Goal: Information Seeking & Learning: Check status

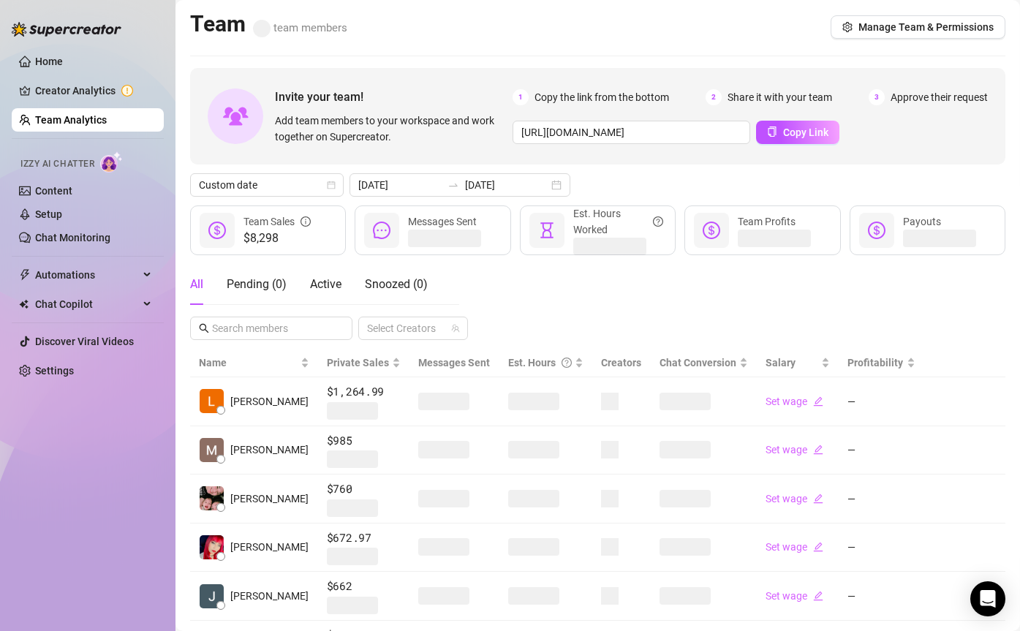
click at [83, 120] on link "Team Analytics" at bounding box center [71, 120] width 72 height 12
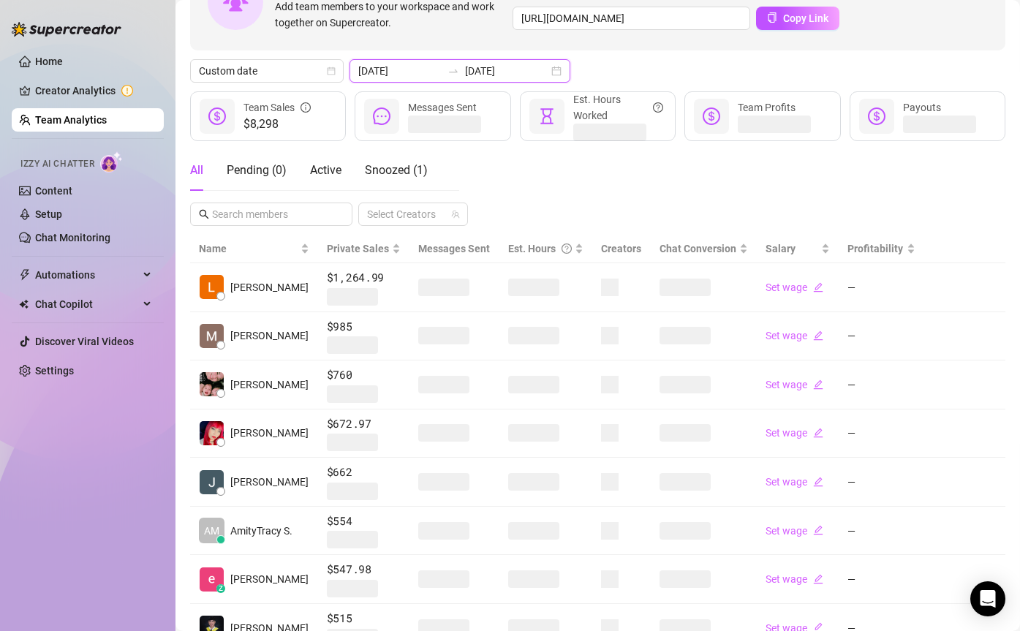
click at [413, 69] on input "[DATE]" at bounding box center [399, 71] width 83 height 16
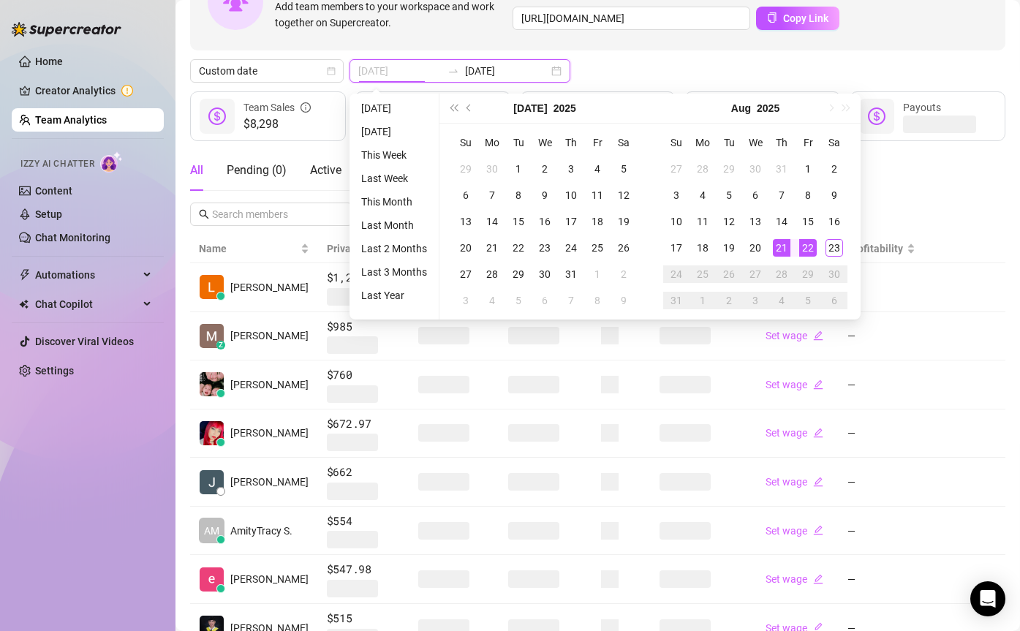
type input "[DATE]"
click at [807, 240] on div "22" at bounding box center [808, 248] width 18 height 18
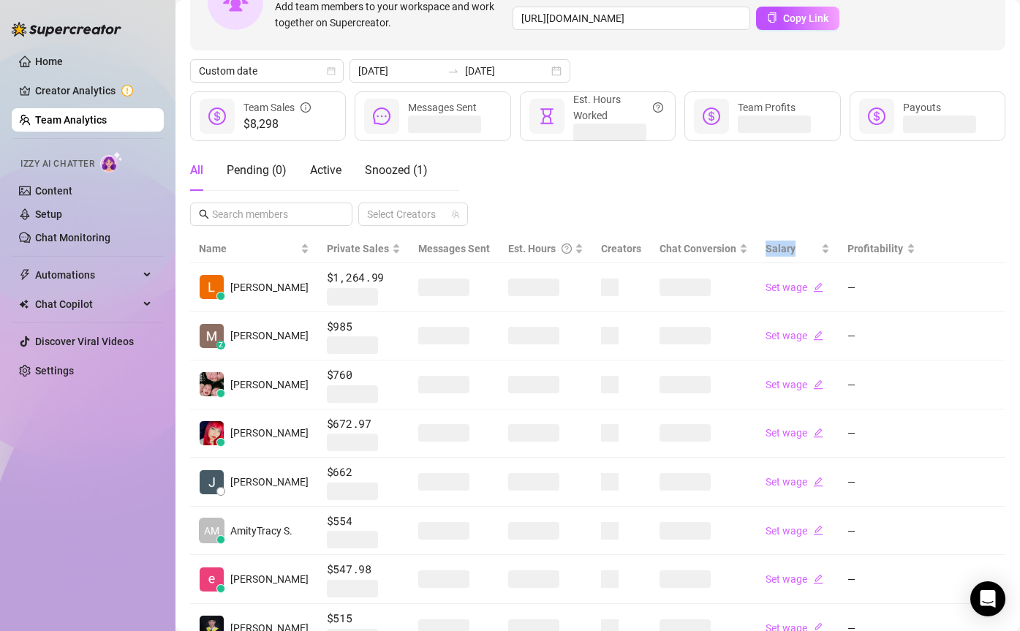
click at [807, 240] on span "Salary" at bounding box center [791, 248] width 53 height 16
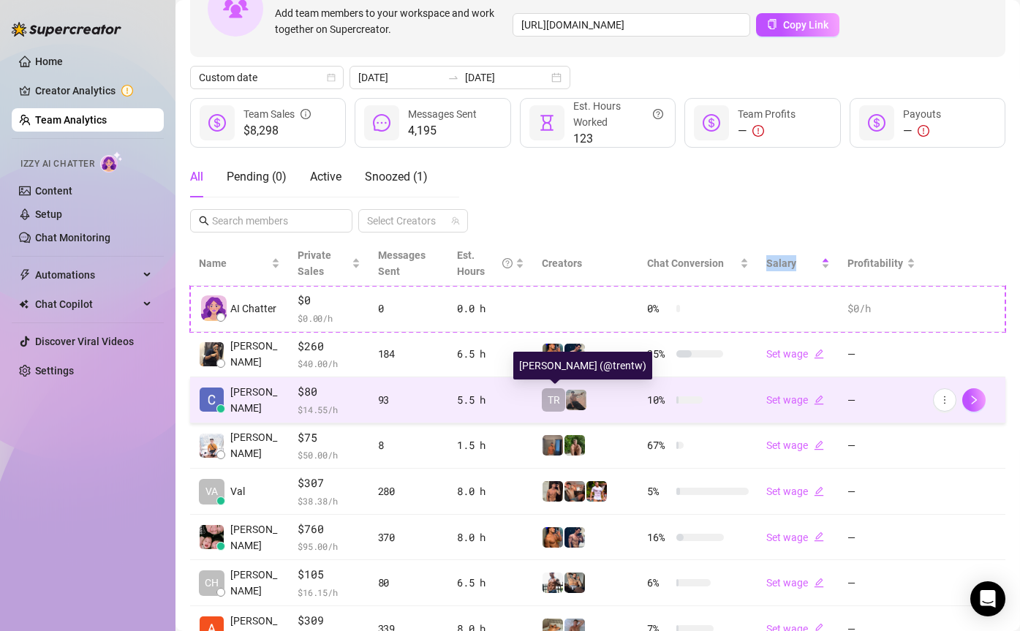
scroll to position [4, 0]
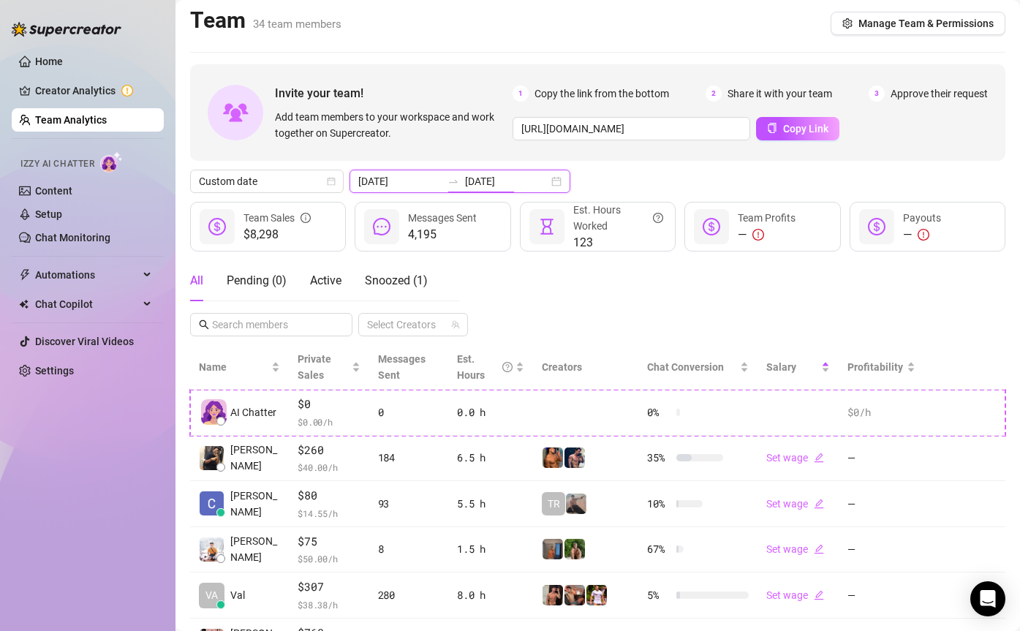
click at [471, 178] on input "[DATE]" at bounding box center [506, 181] width 83 height 16
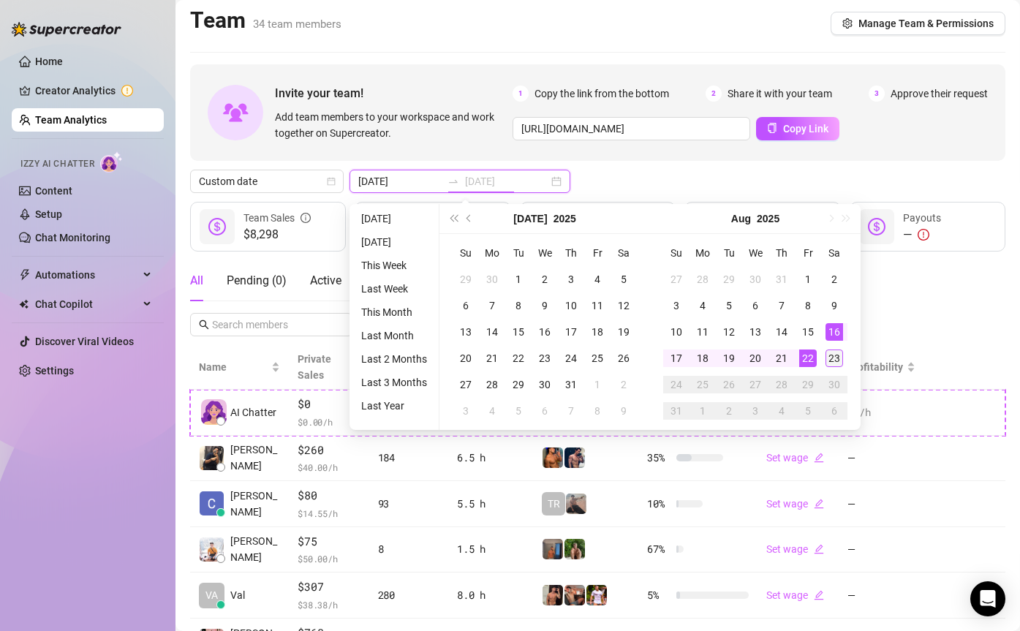
type input "[DATE]"
click at [827, 353] on div "23" at bounding box center [834, 358] width 18 height 18
type input "[DATE]"
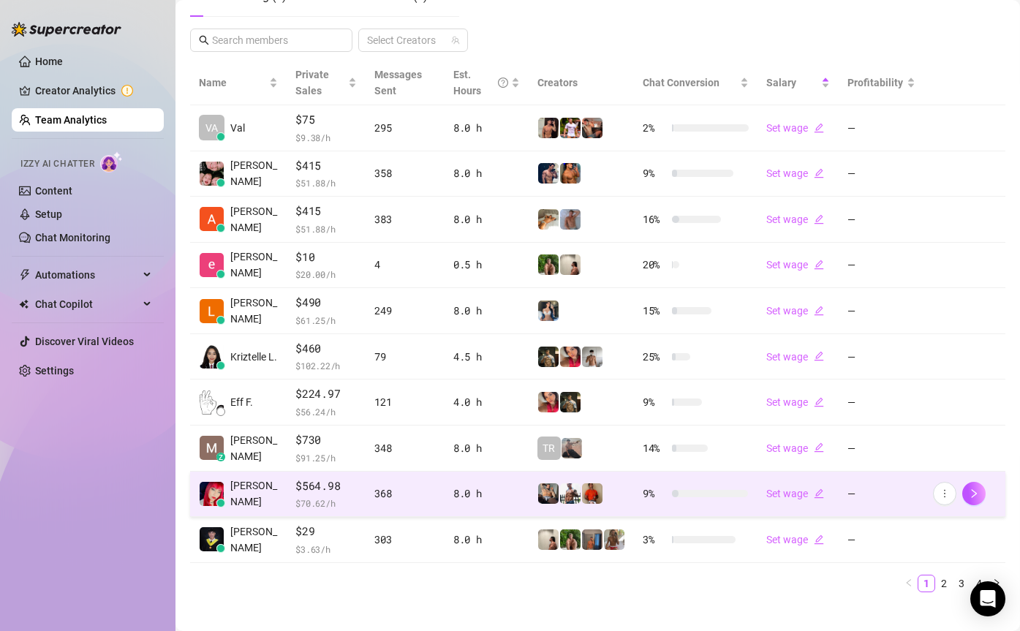
scroll to position [304, 0]
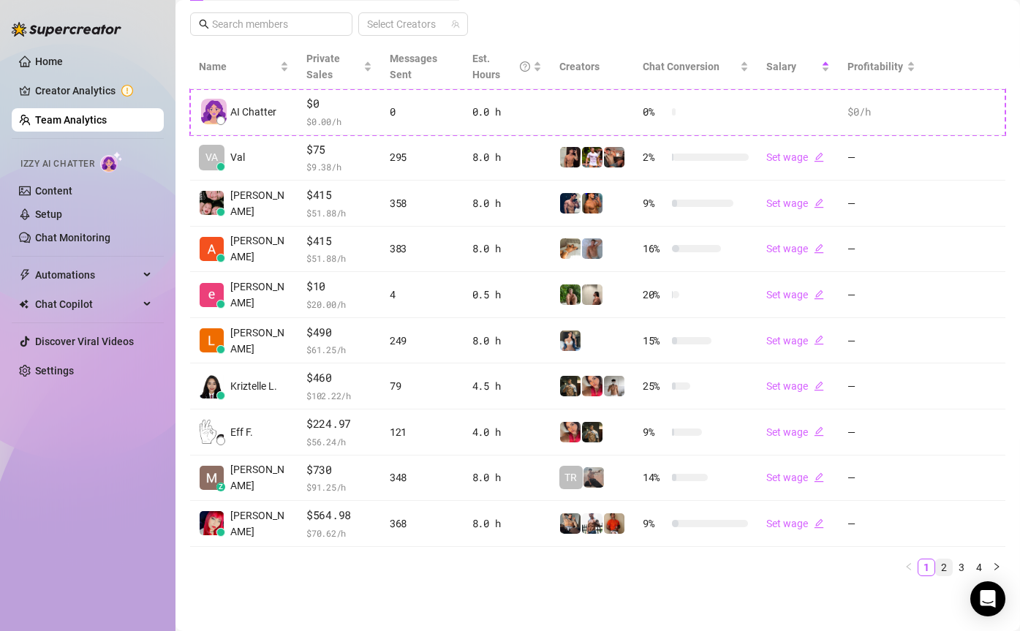
click at [941, 562] on link "2" at bounding box center [944, 567] width 16 height 16
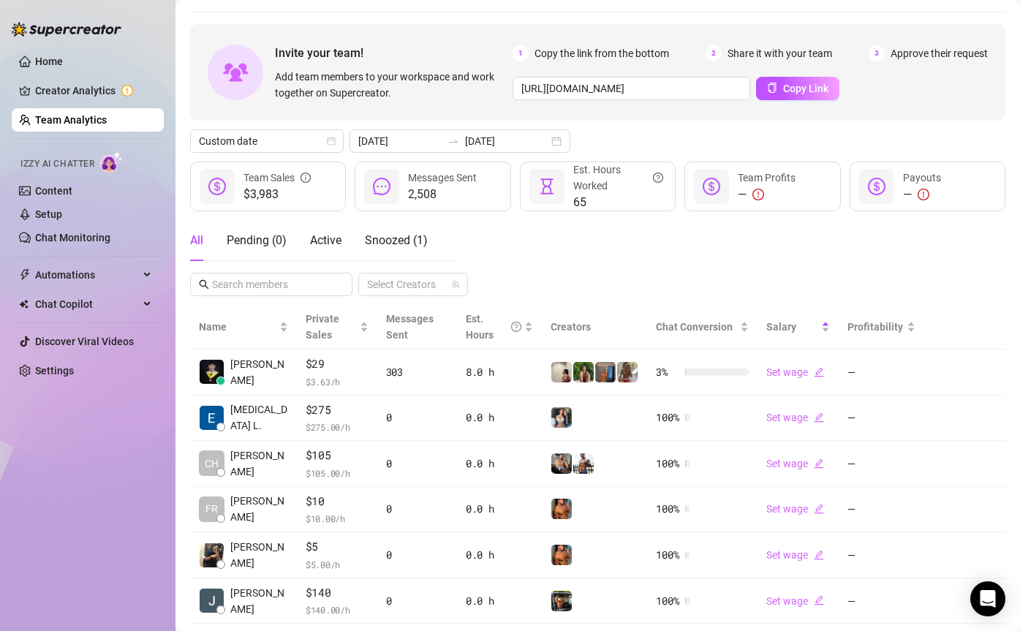
scroll to position [0, 0]
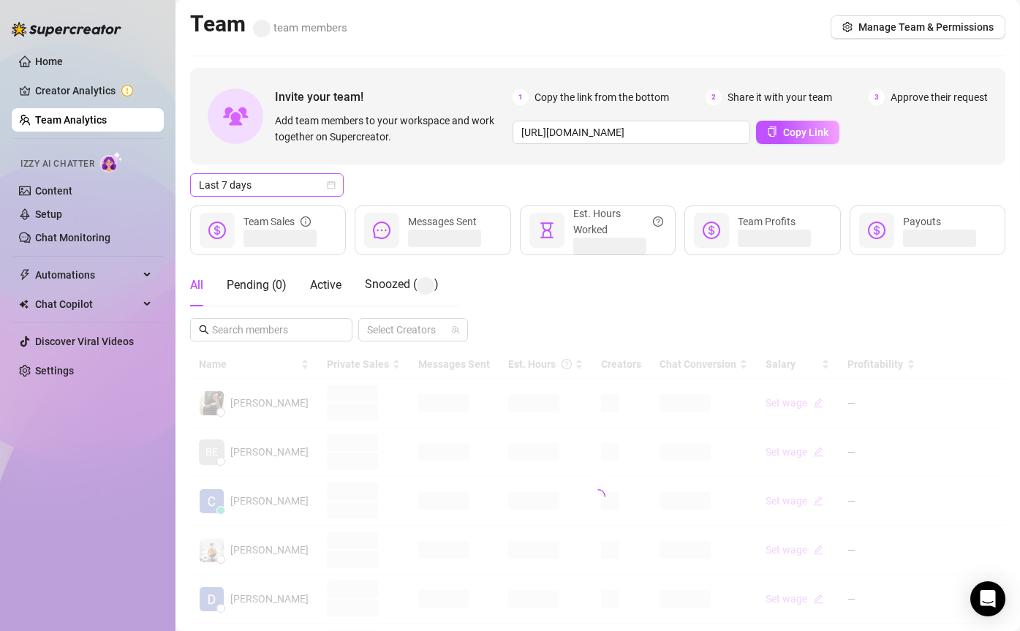
click at [296, 178] on span "Last 7 days" at bounding box center [267, 185] width 136 height 22
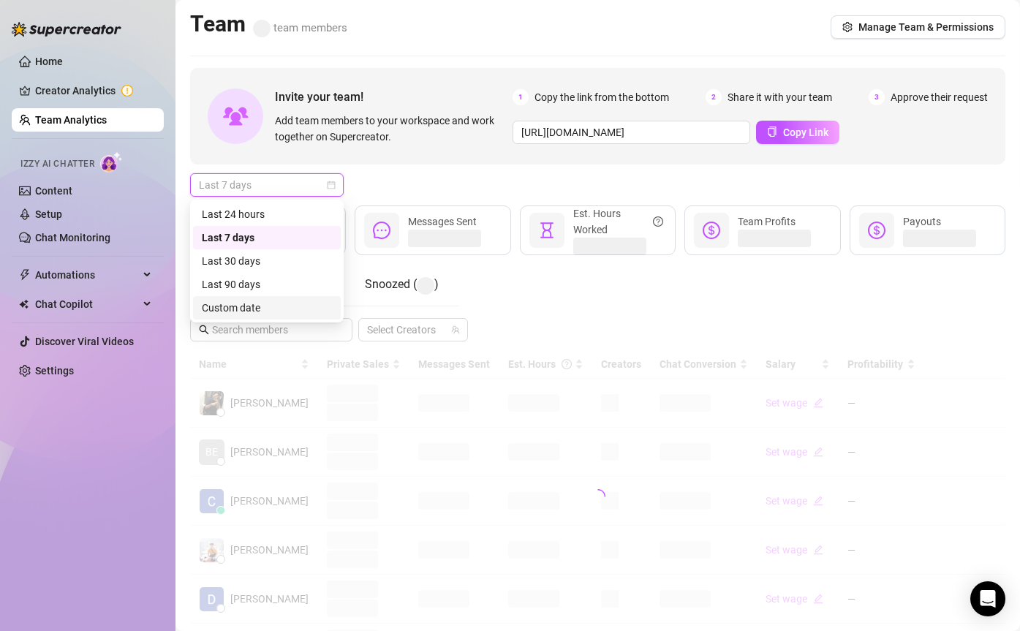
click at [270, 302] on div "Custom date" at bounding box center [267, 308] width 130 height 16
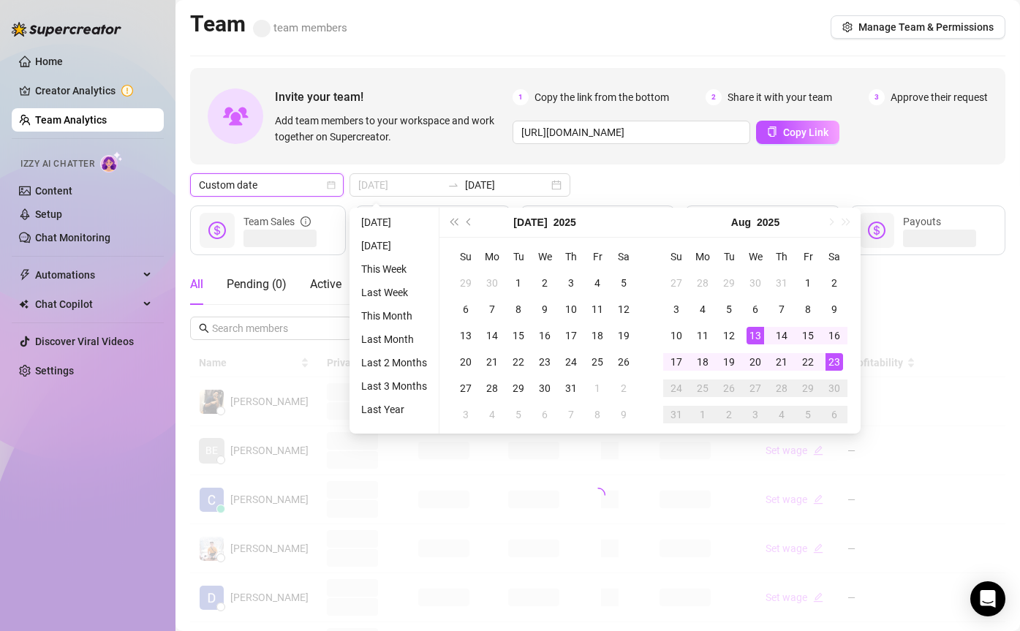
type input "[DATE]"
click at [834, 362] on div "23" at bounding box center [834, 362] width 18 height 18
click at [834, 362] on div at bounding box center [597, 495] width 815 height 292
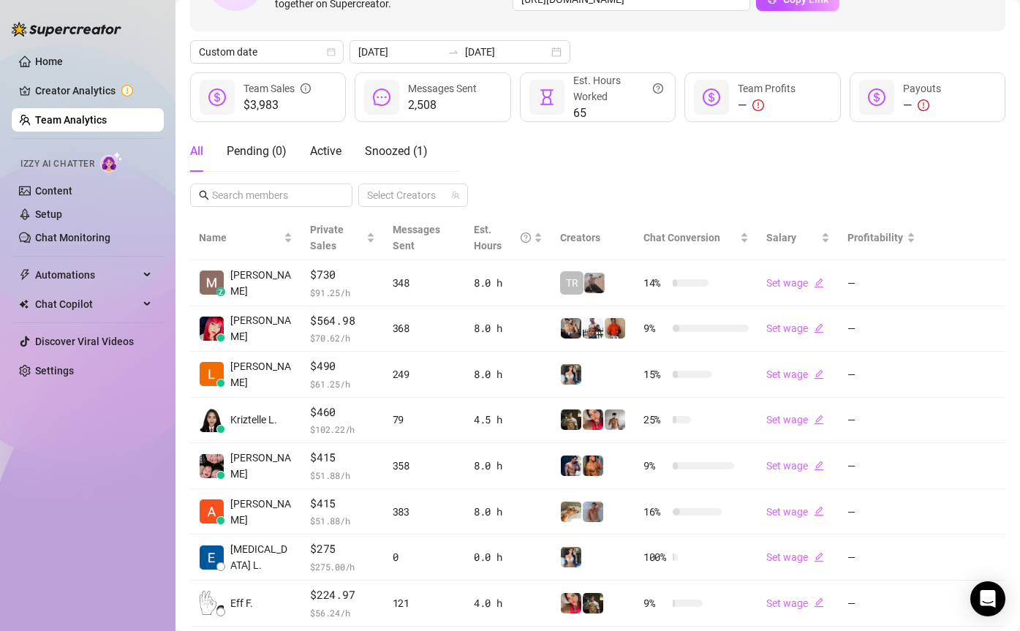
scroll to position [304, 0]
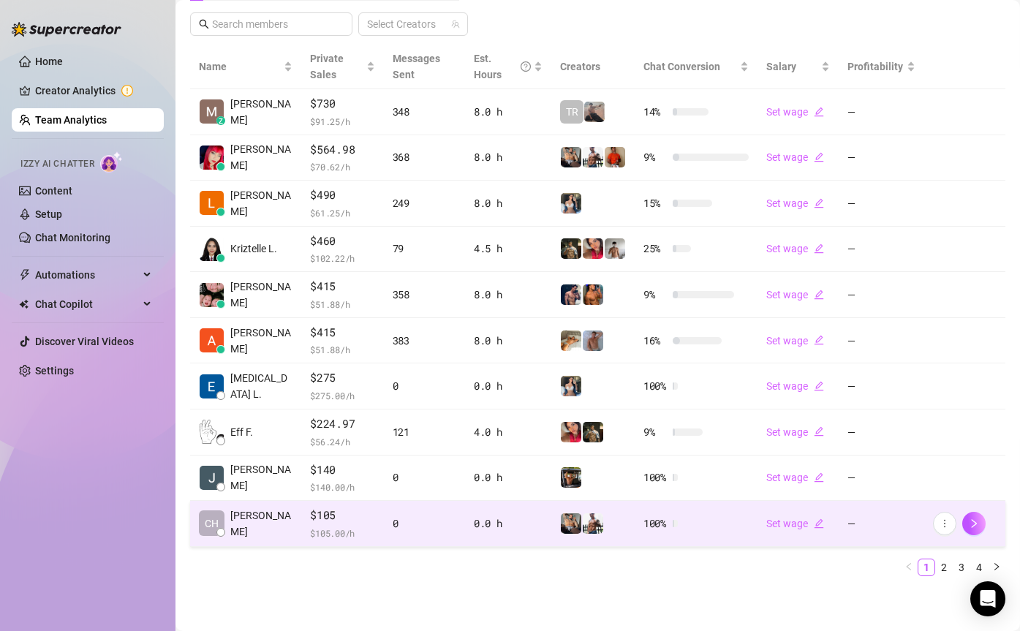
click at [697, 522] on td "100 %" at bounding box center [695, 524] width 123 height 46
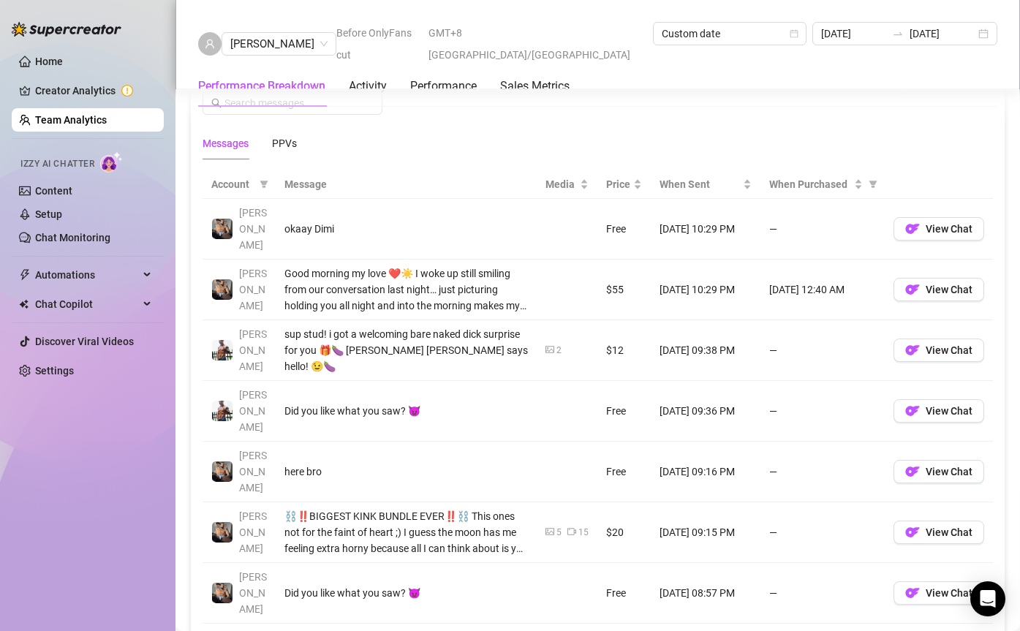
scroll to position [816, 0]
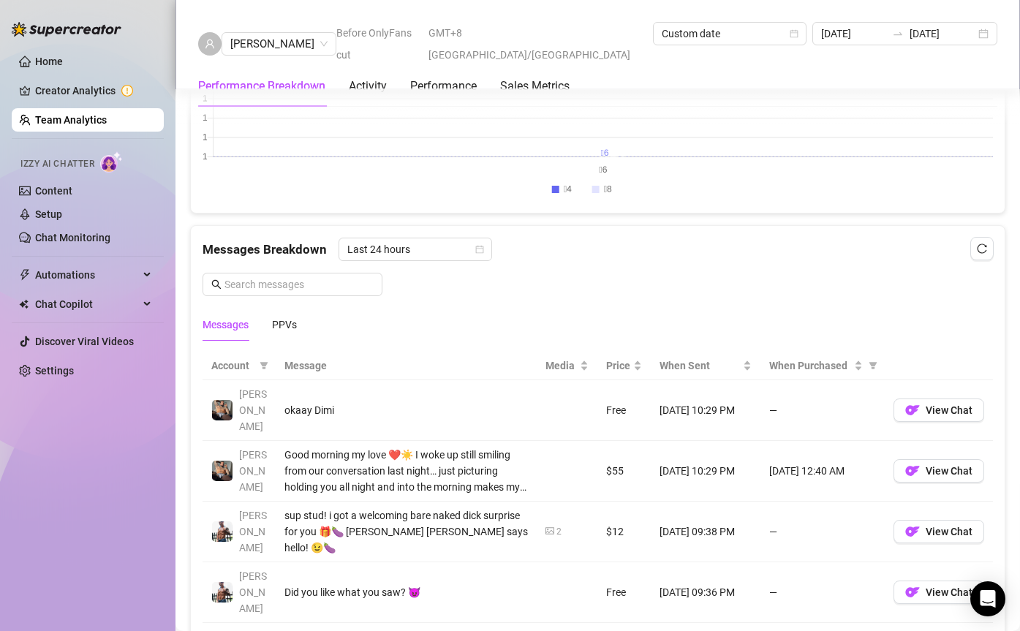
click at [70, 117] on link "Team Analytics" at bounding box center [71, 120] width 72 height 12
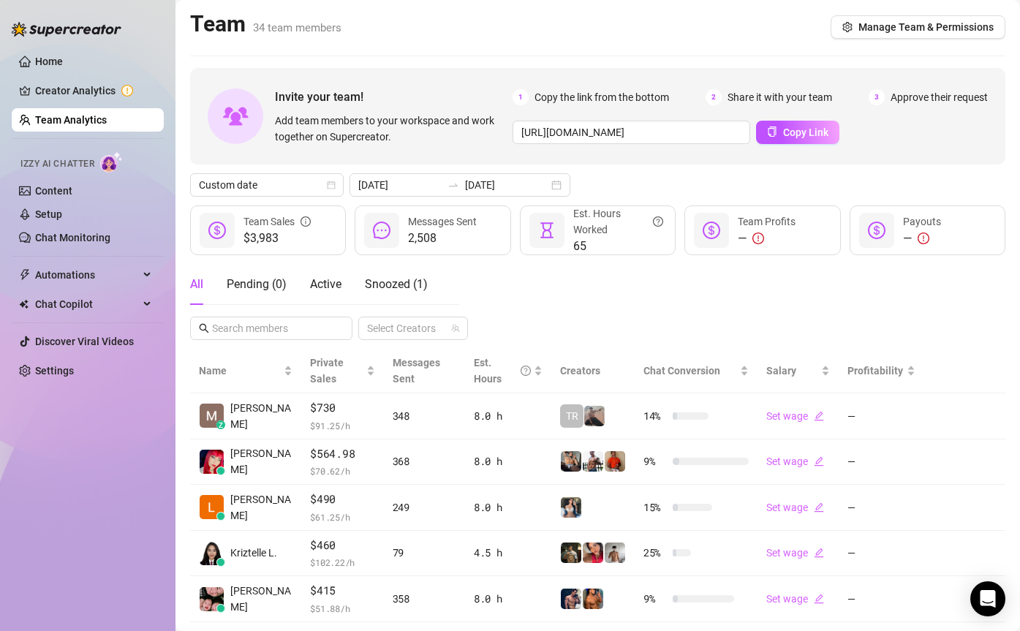
click at [431, 164] on div "Invite your team! Add team members to your workspace and work together on Super…" at bounding box center [597, 116] width 815 height 96
click at [447, 180] on icon "swap-right" at bounding box center [453, 185] width 12 height 12
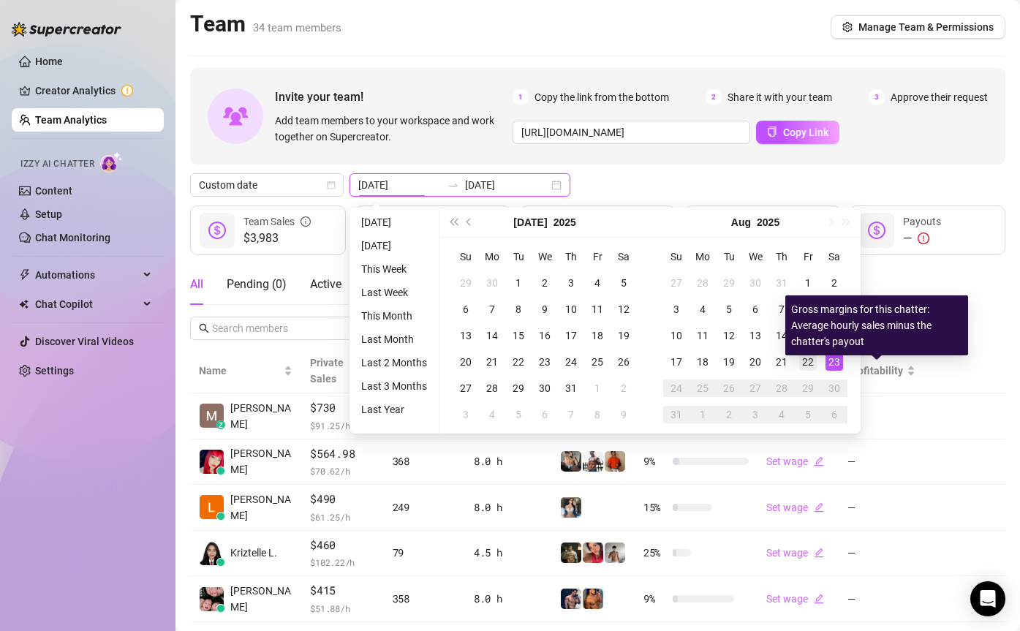
type input "[DATE]"
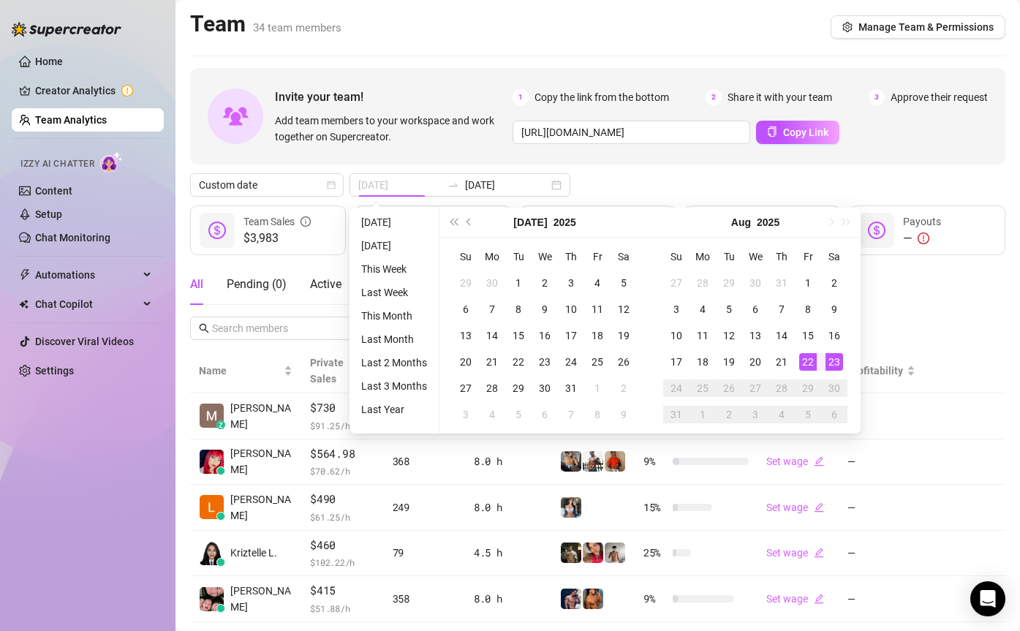
click at [795, 356] on td "22" at bounding box center [808, 362] width 26 height 26
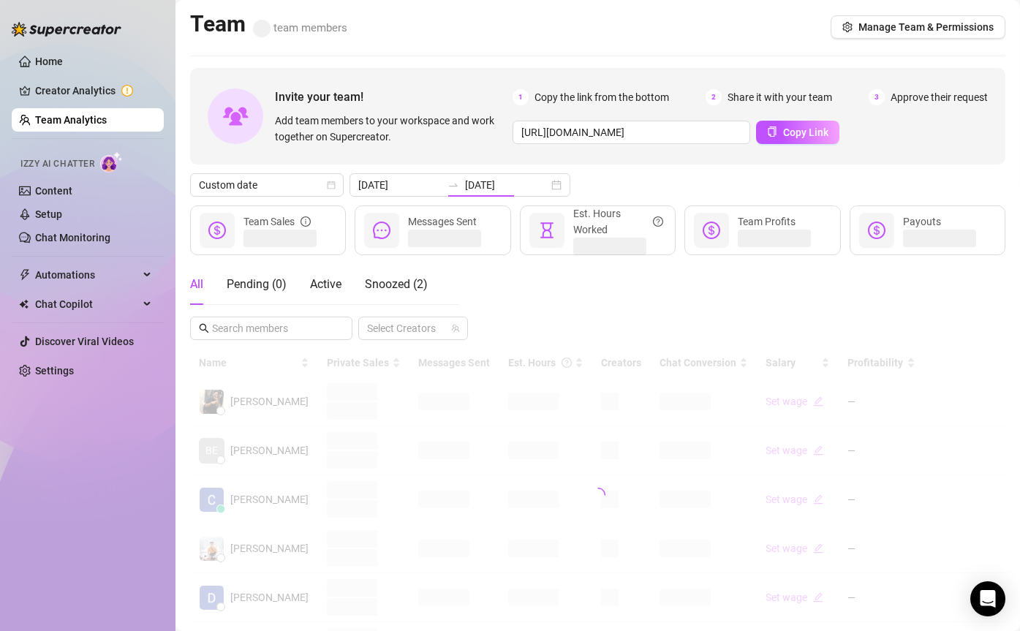
type input "[DATE]"
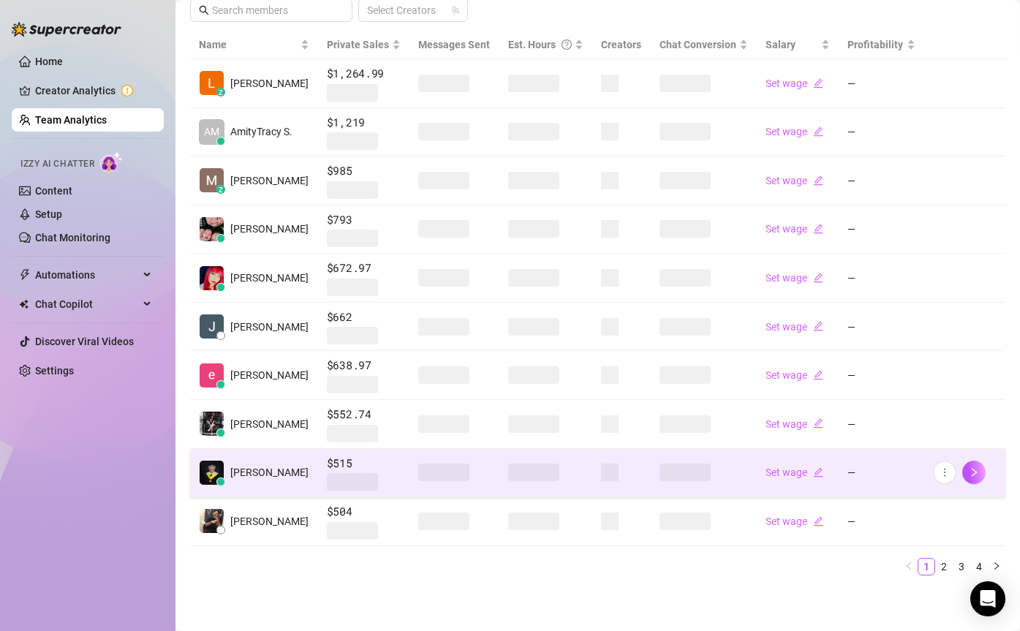
scroll to position [317, 0]
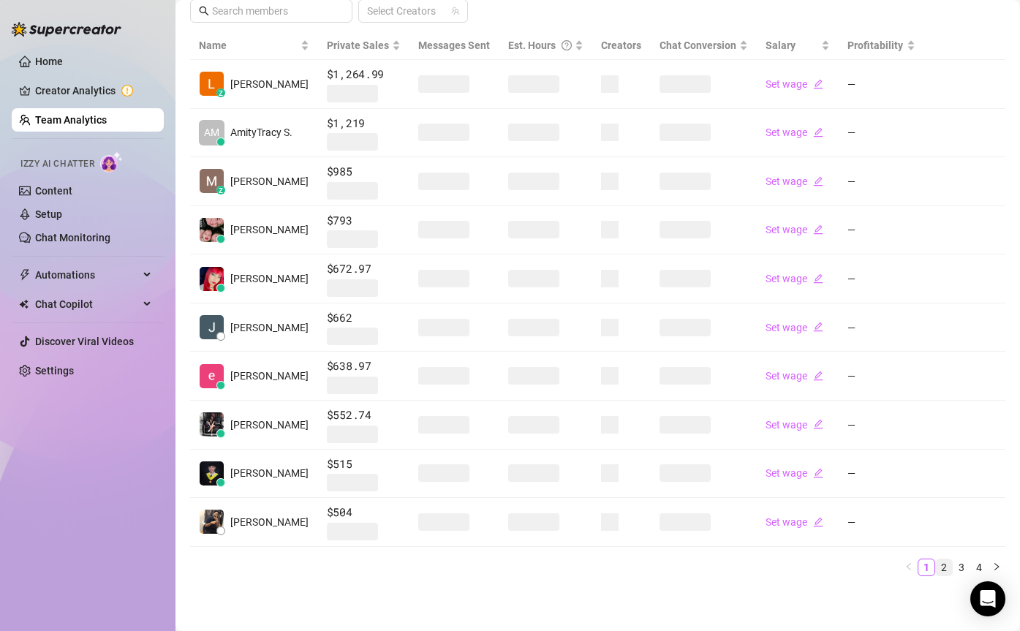
click at [952, 567] on li "2" at bounding box center [944, 567] width 18 height 18
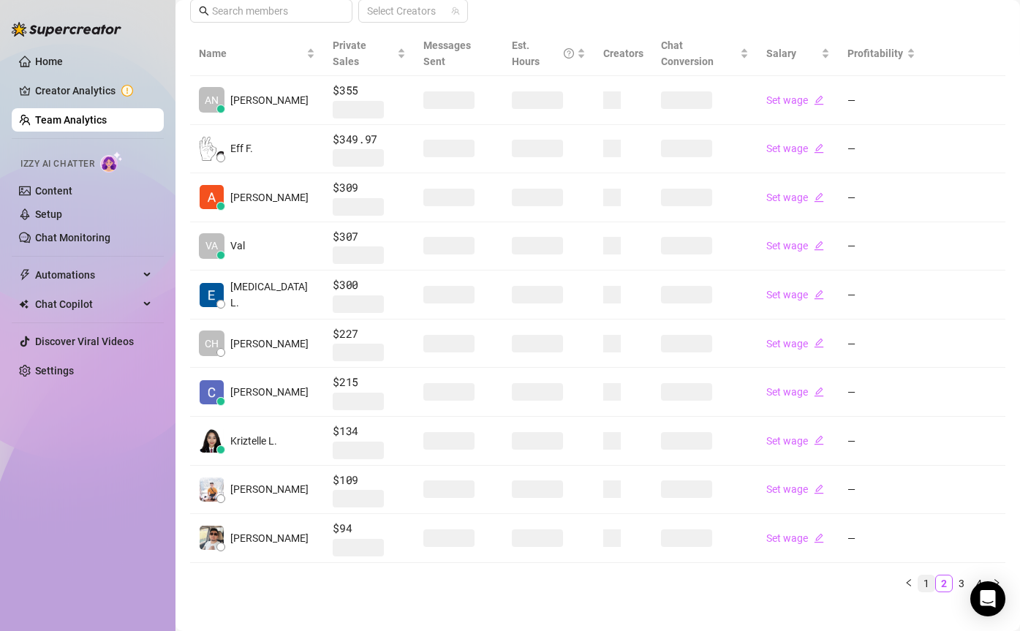
click at [930, 575] on link "1" at bounding box center [926, 583] width 16 height 16
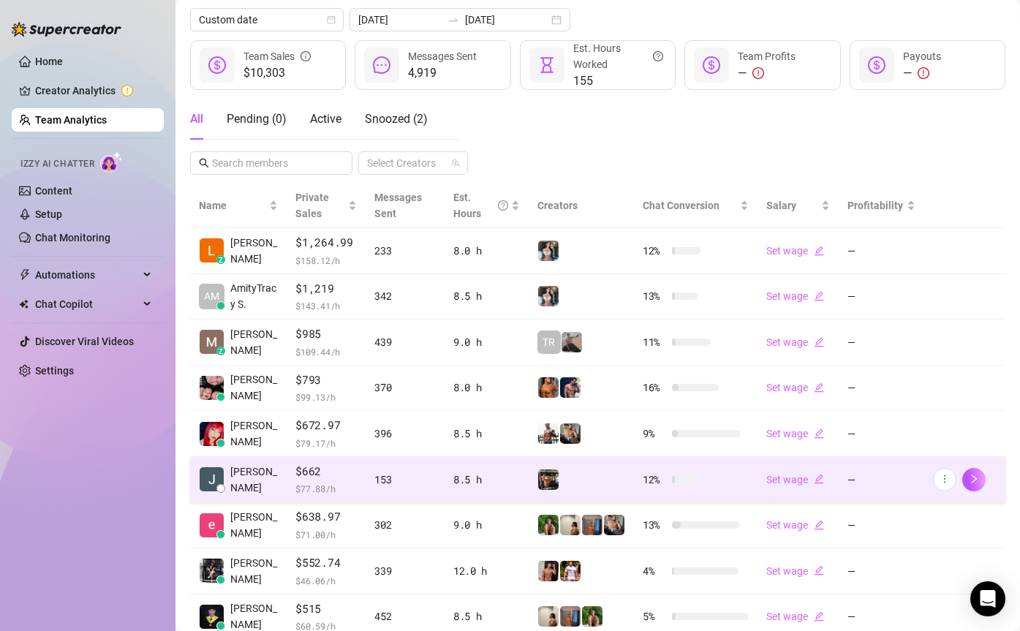
scroll to position [0, 0]
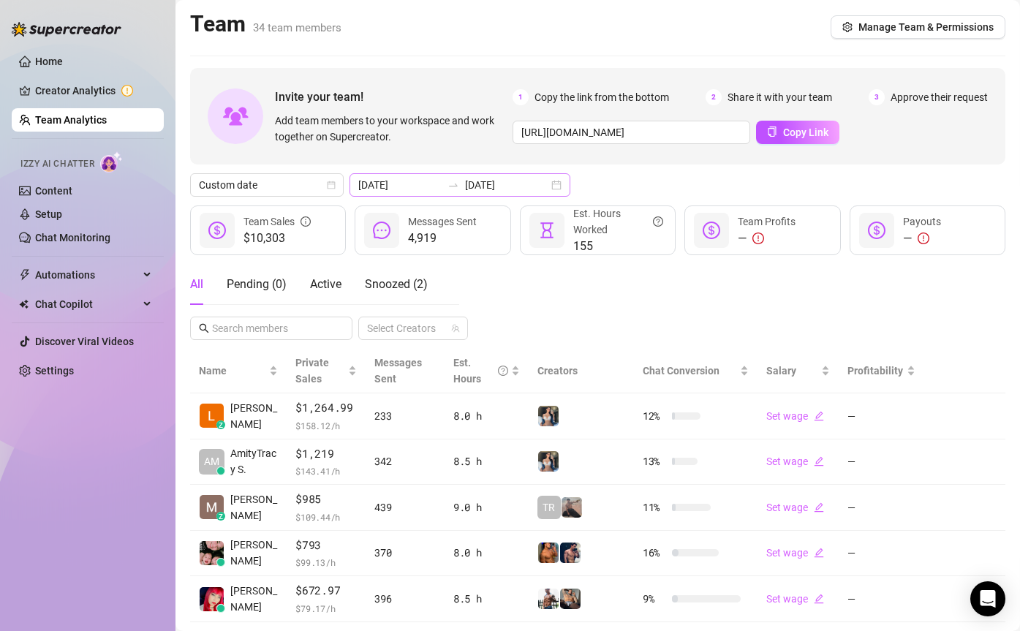
click at [441, 189] on div at bounding box center [452, 185] width 23 height 12
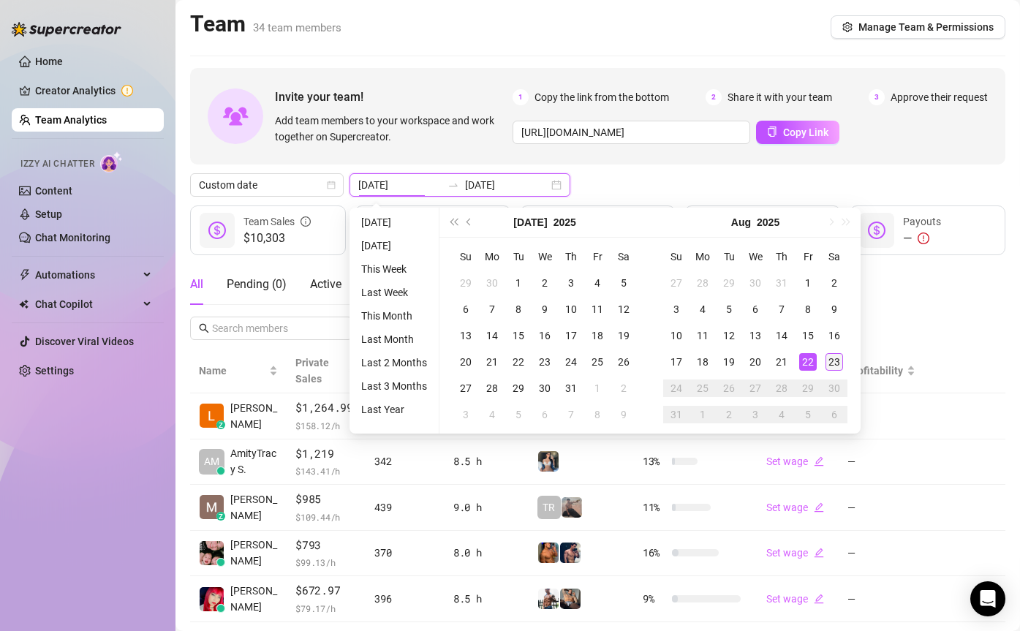
type input "[DATE]"
click at [835, 365] on div "23" at bounding box center [834, 362] width 18 height 18
click at [830, 365] on div "Salary" at bounding box center [798, 371] width 64 height 16
type input "[DATE]"
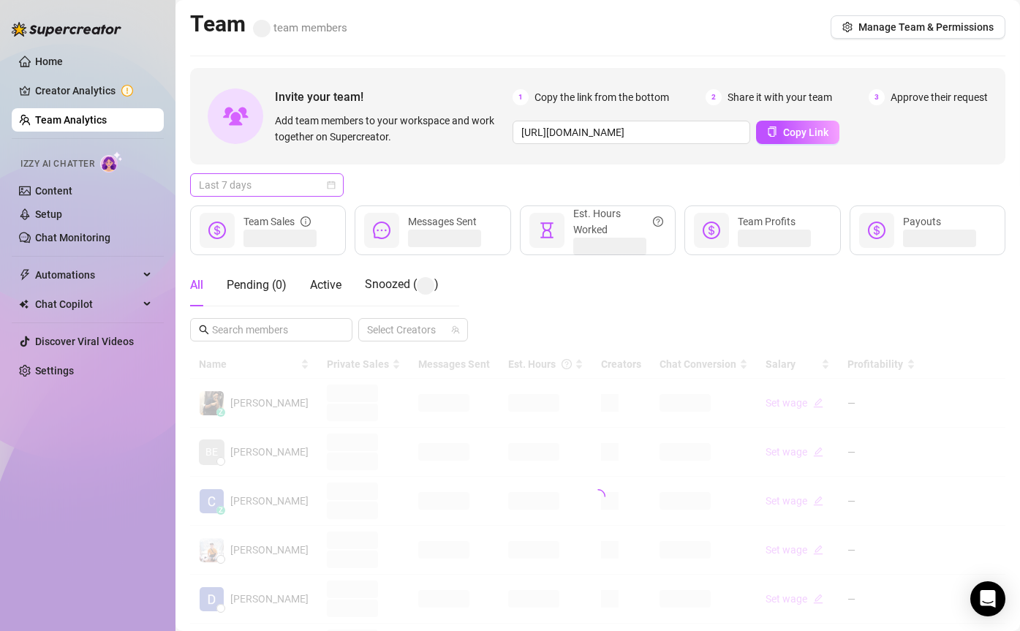
click at [286, 180] on span "Last 7 days" at bounding box center [267, 185] width 136 height 22
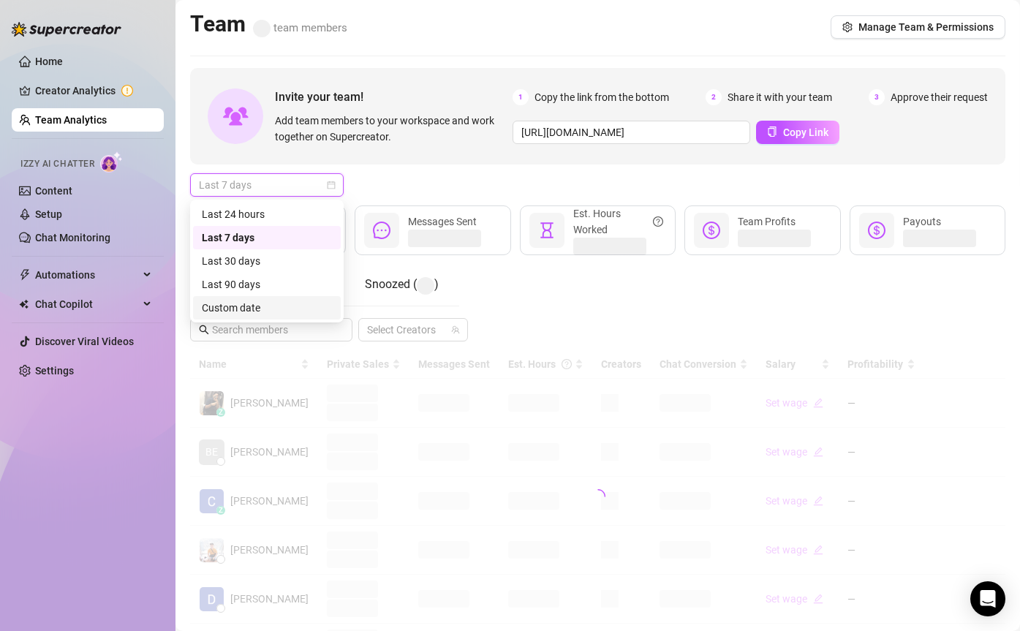
click at [287, 309] on div "Custom date" at bounding box center [267, 308] width 130 height 16
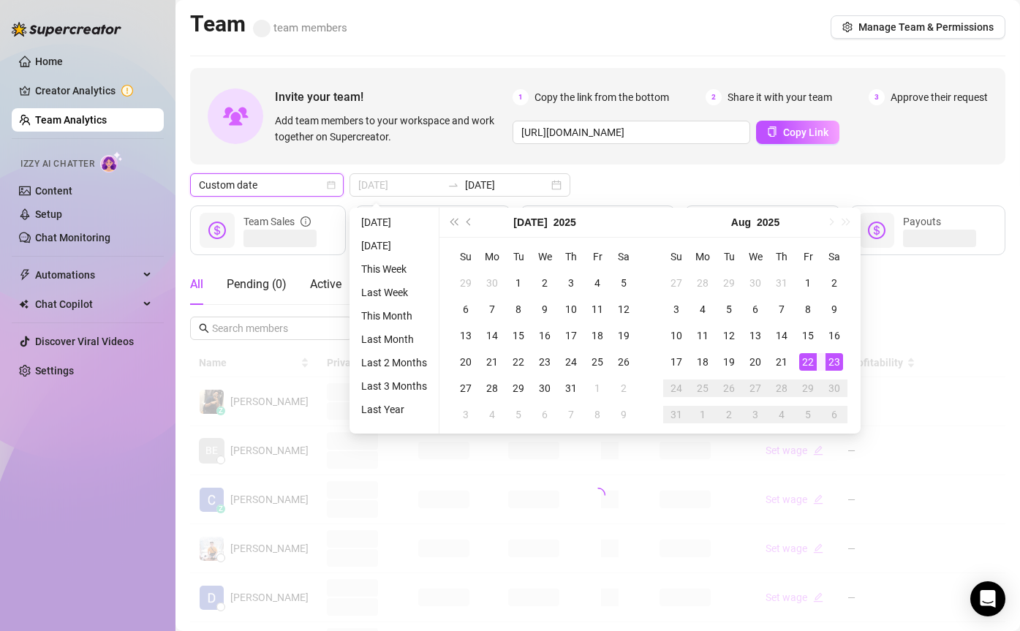
type input "[DATE]"
click at [830, 353] on div "23" at bounding box center [834, 362] width 18 height 18
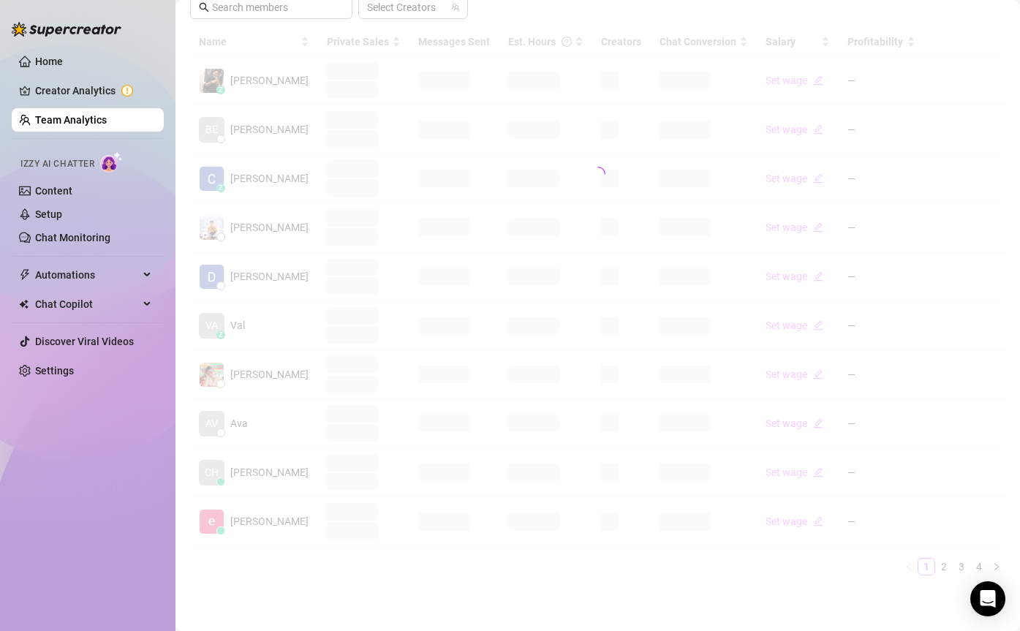
scroll to position [317, 0]
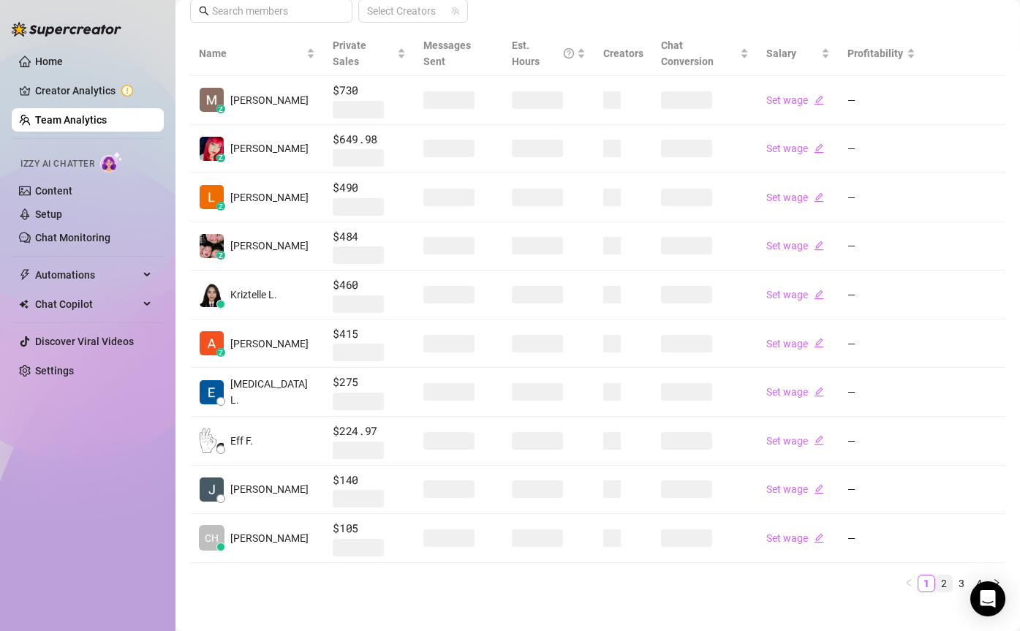
click at [950, 575] on link "2" at bounding box center [944, 583] width 16 height 16
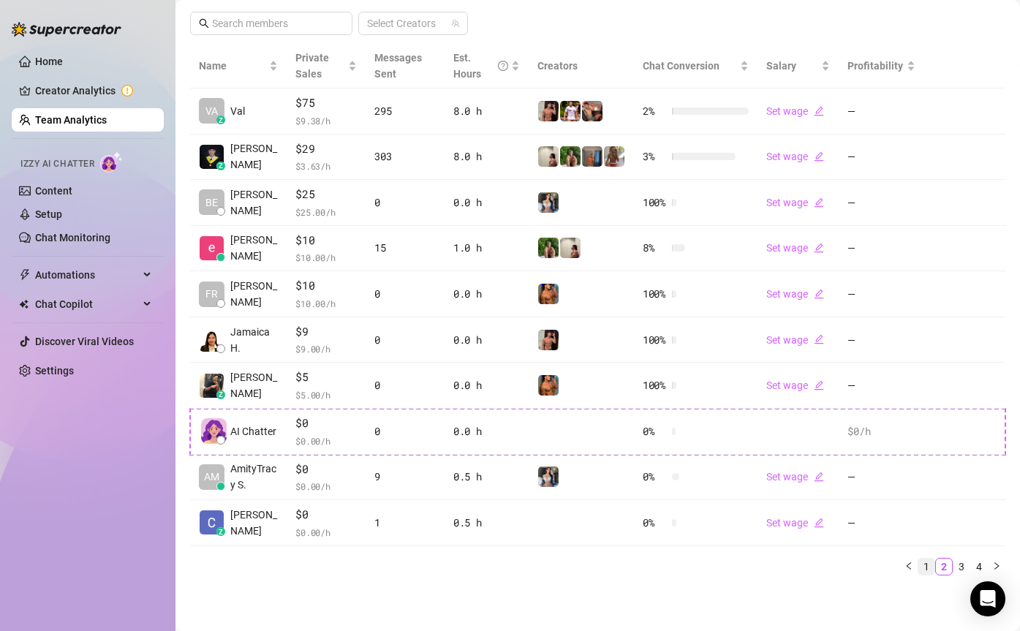
scroll to position [304, 0]
click at [930, 565] on link "1" at bounding box center [926, 567] width 16 height 16
